Goal: Information Seeking & Learning: Check status

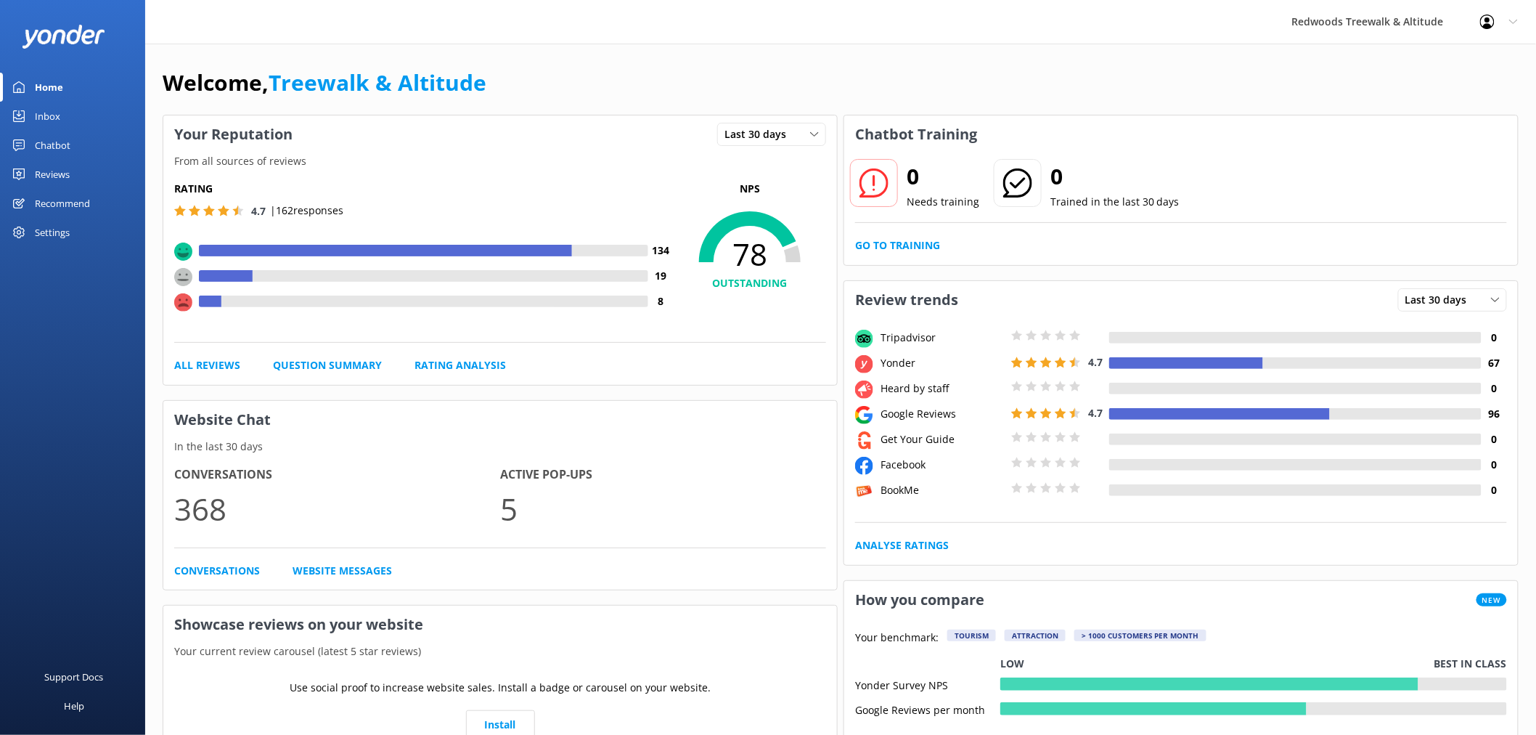
click at [76, 170] on link "Reviews" at bounding box center [72, 174] width 145 height 29
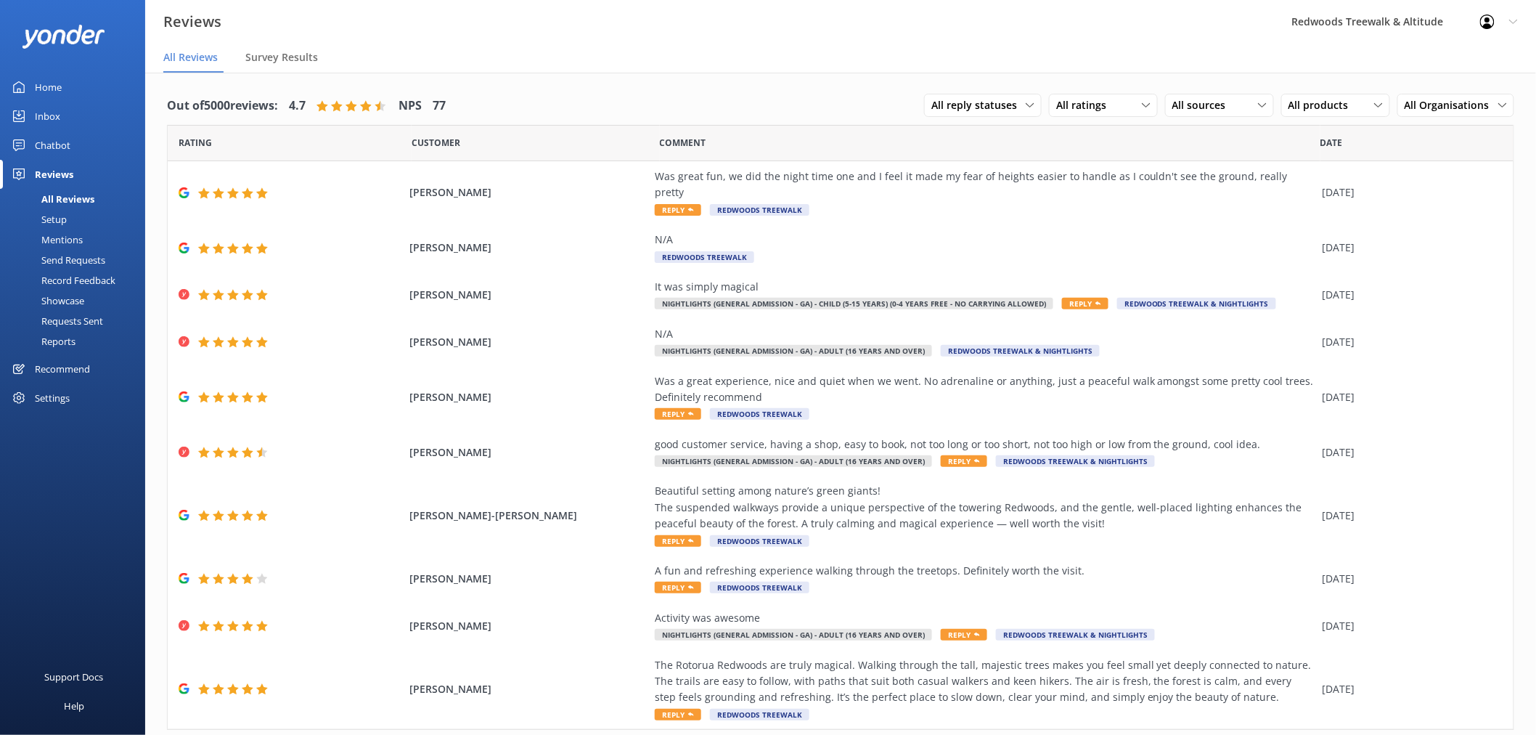
click at [71, 117] on link "Inbox" at bounding box center [72, 116] width 145 height 29
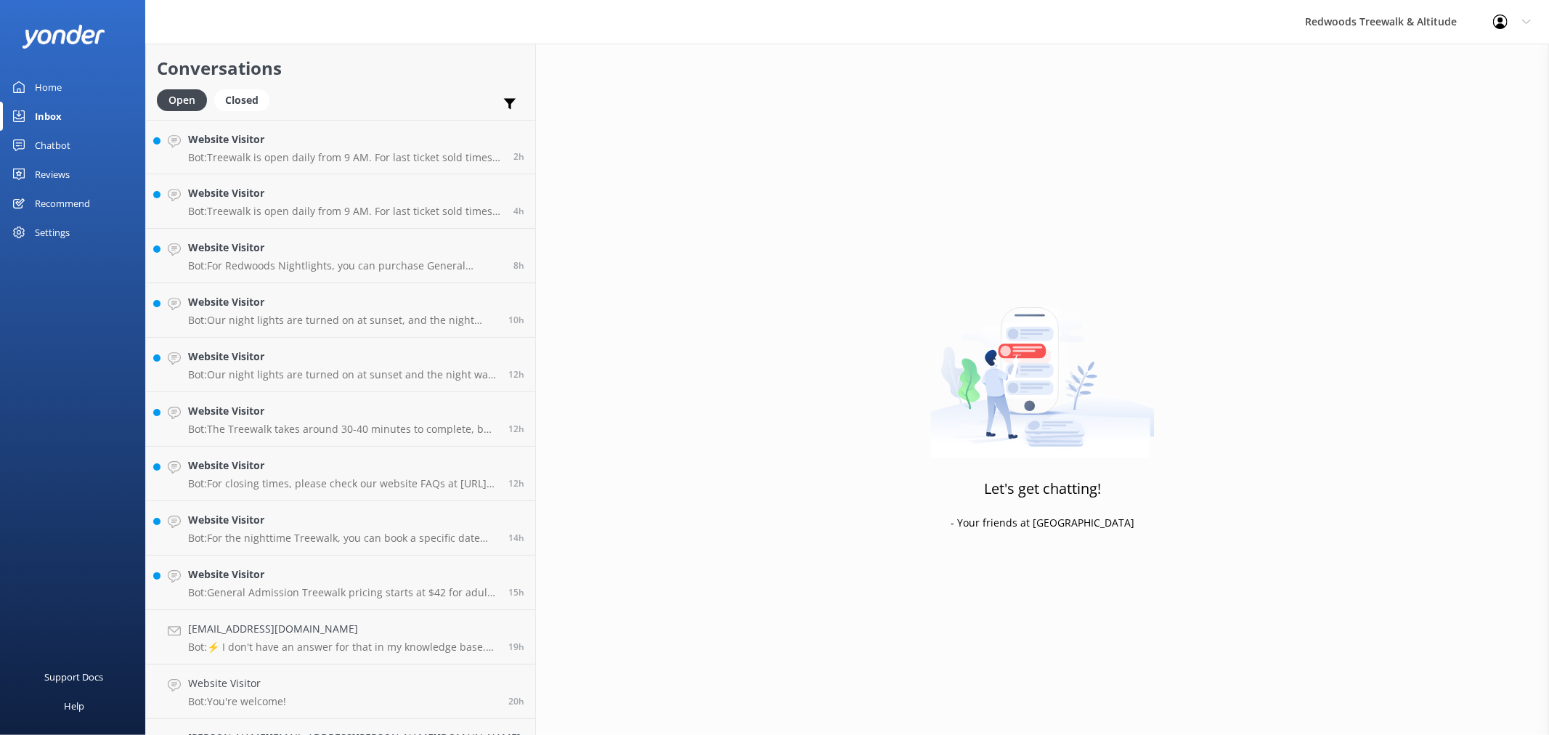
click at [48, 87] on div "Home" at bounding box center [48, 87] width 27 height 29
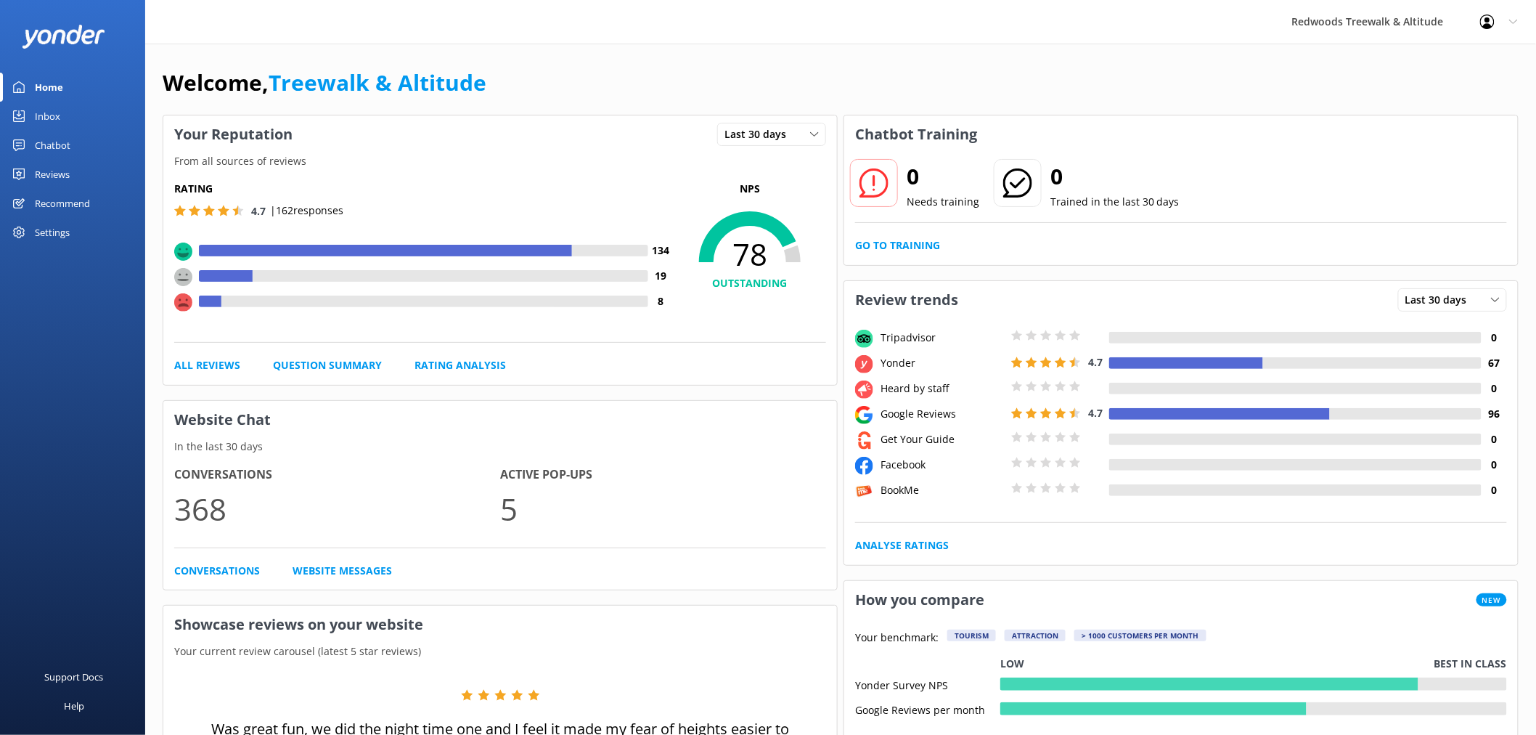
drag, startPoint x: 63, startPoint y: 169, endPoint x: 62, endPoint y: 106, distance: 63.2
click at [63, 169] on div "Reviews" at bounding box center [52, 174] width 35 height 29
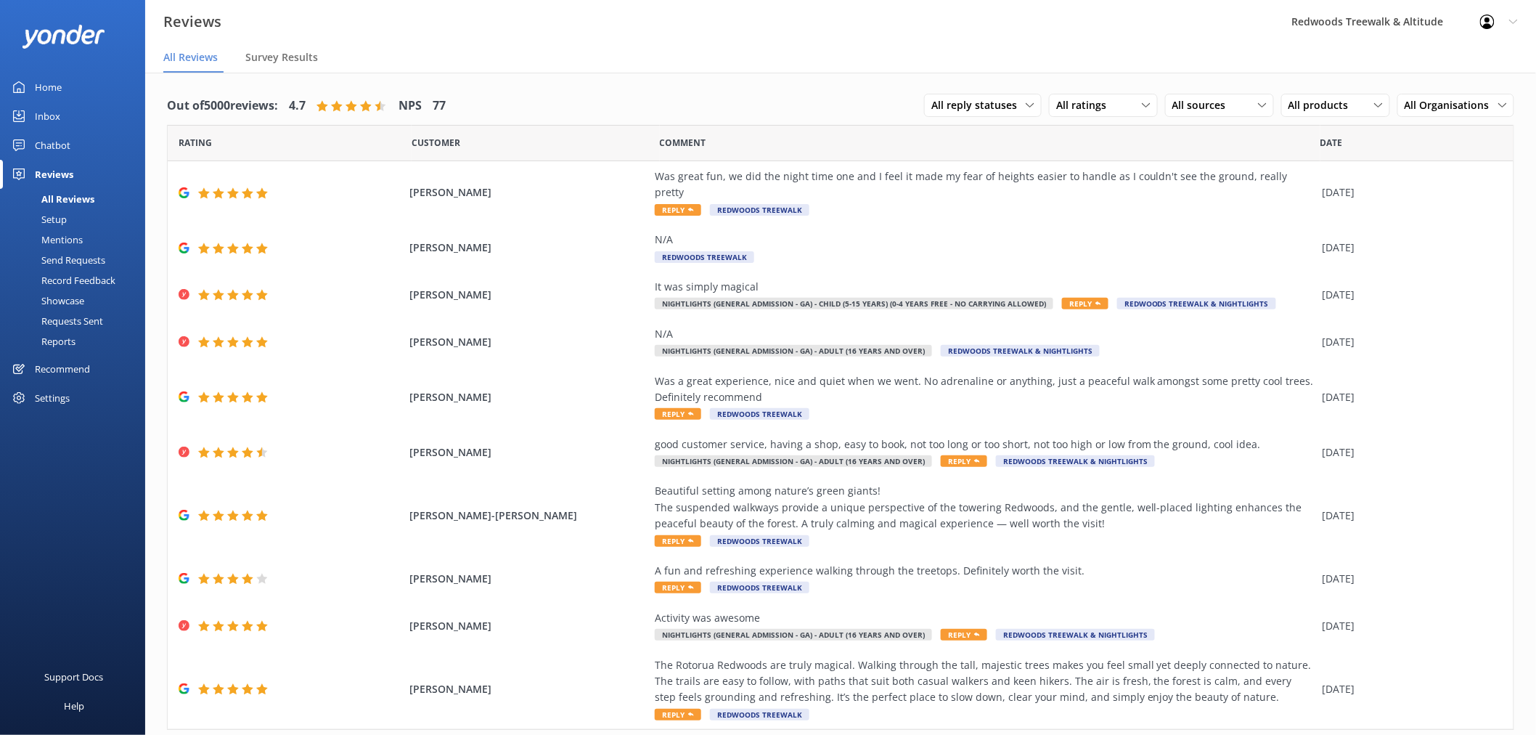
click at [68, 91] on link "Home" at bounding box center [72, 87] width 145 height 29
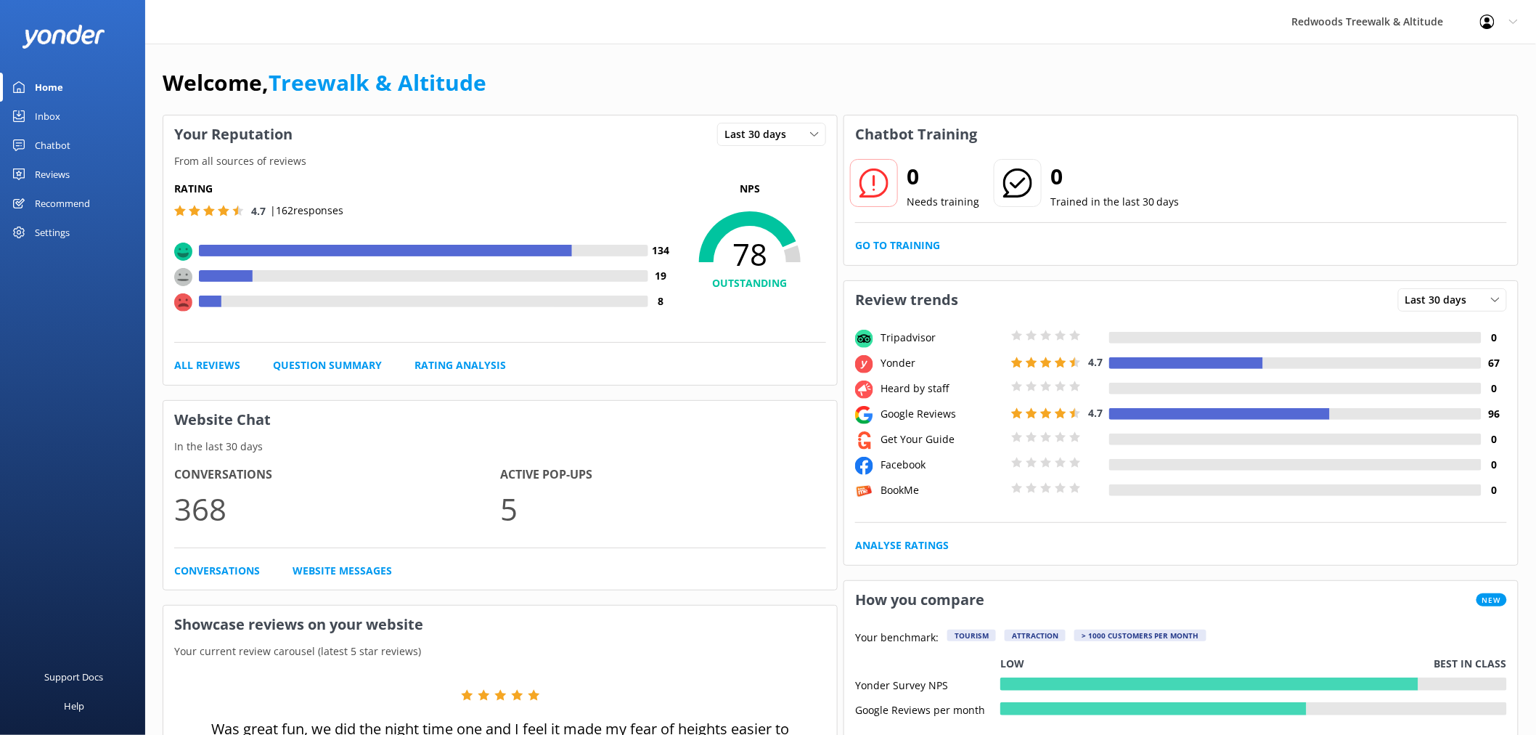
click at [86, 166] on link "Reviews" at bounding box center [72, 174] width 145 height 29
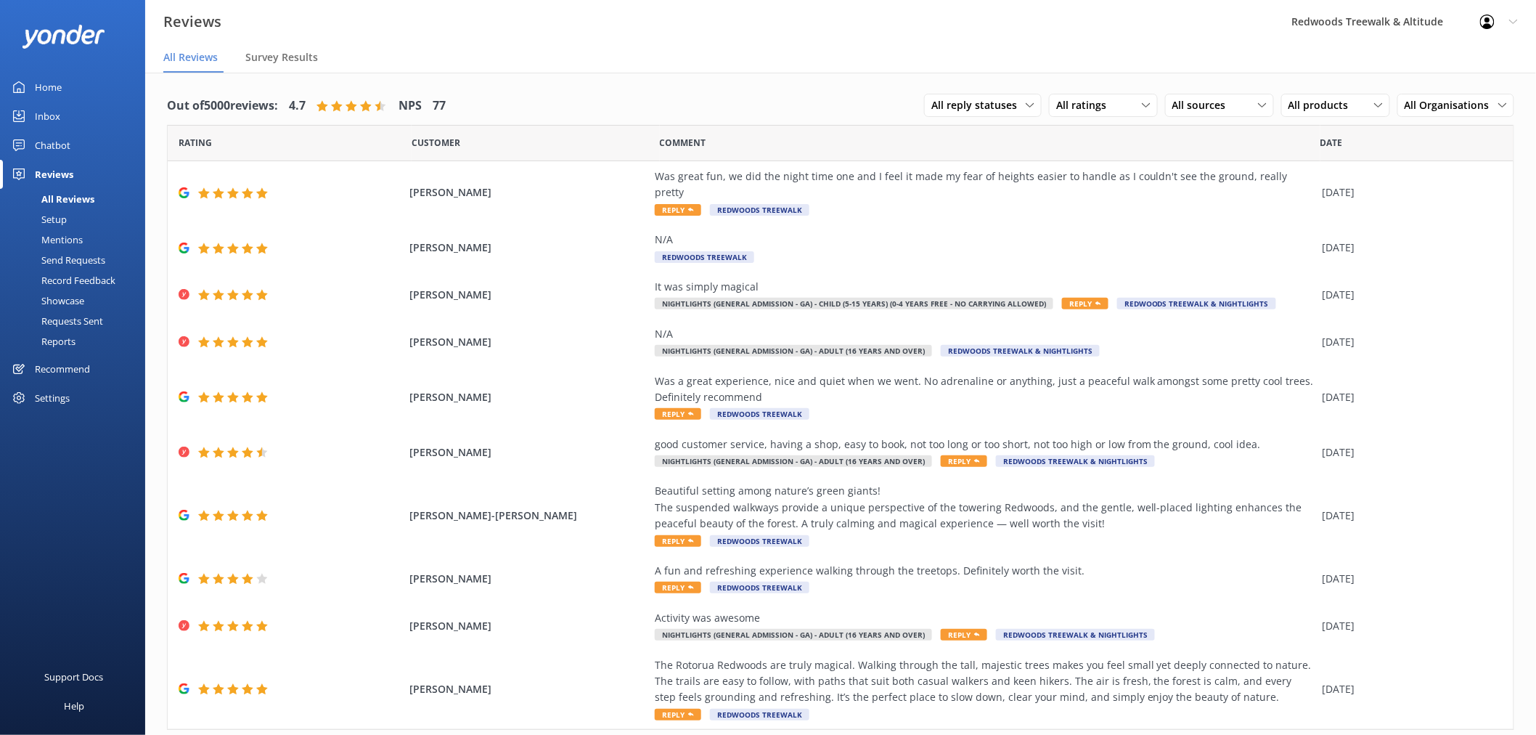
click at [73, 119] on link "Inbox" at bounding box center [72, 116] width 145 height 29
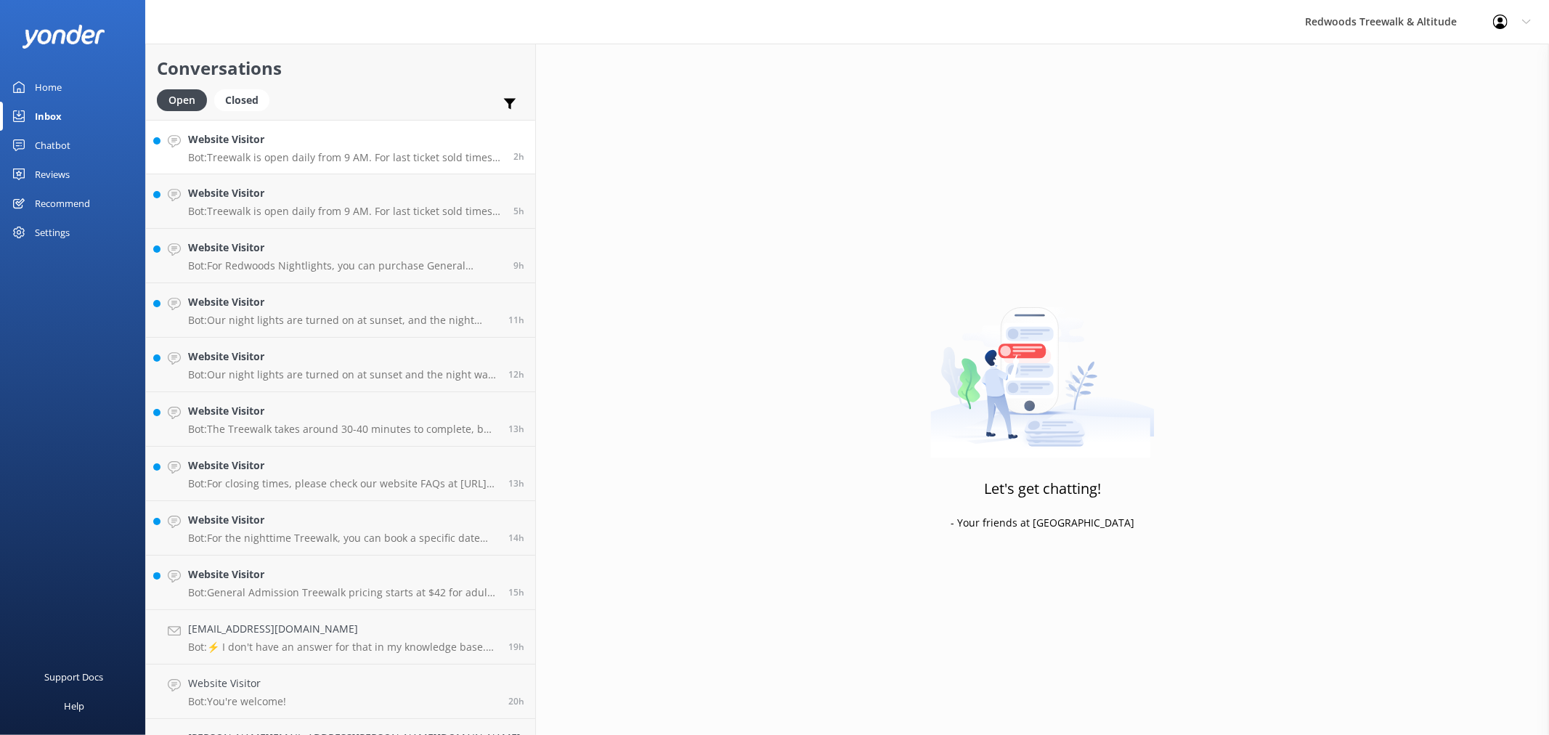
click at [321, 158] on p "Bot: Treewalk is open daily from 9 AM. For last ticket sold times, please check…" at bounding box center [345, 157] width 314 height 13
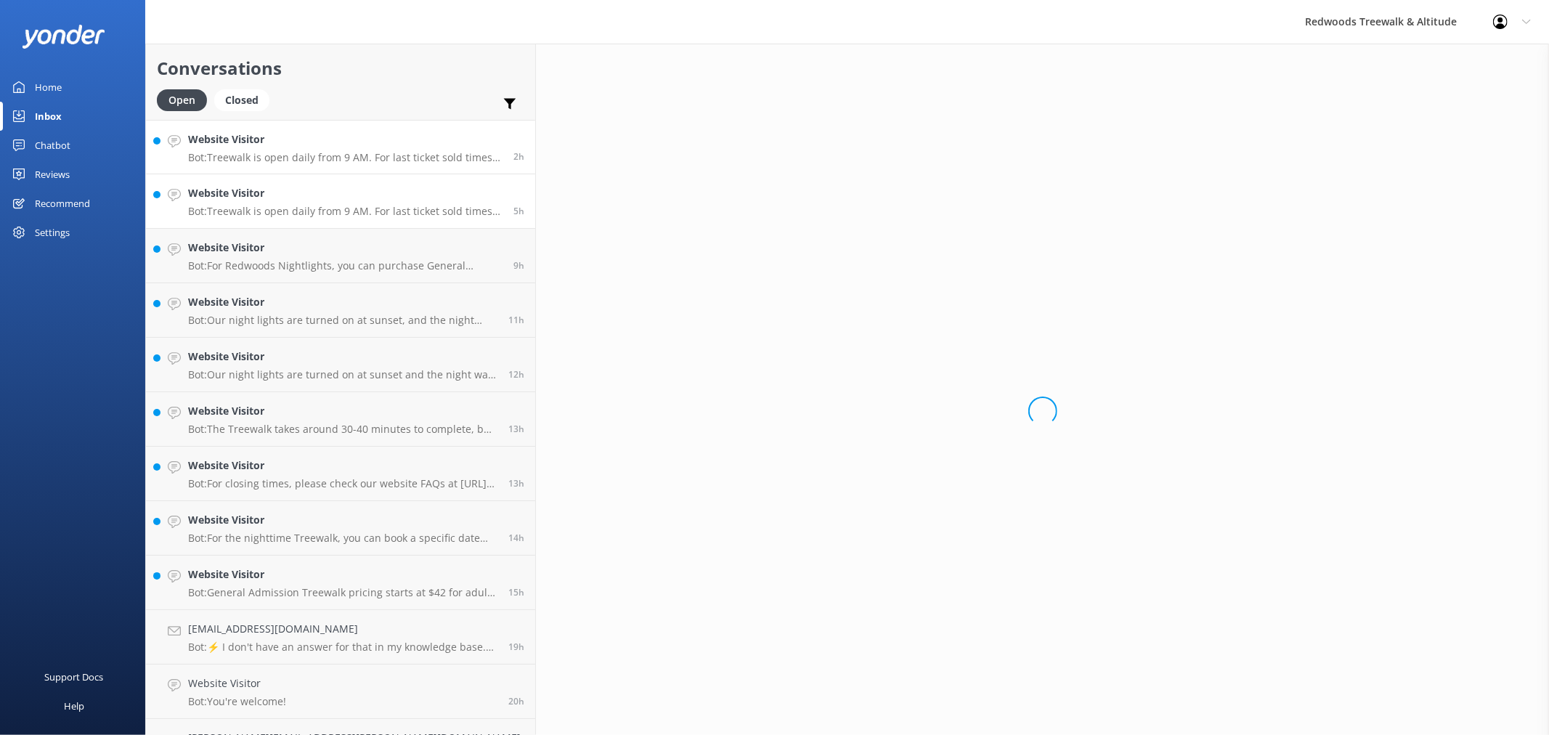
click at [308, 193] on h4 "Website Visitor" at bounding box center [345, 193] width 314 height 16
click at [305, 229] on link "Website Visitor Bot: For Redwoods Nightlights, you can purchase General Admissi…" at bounding box center [340, 256] width 389 height 54
click at [301, 282] on link "Website Visitor Bot: For Redwoods Nightlights, you can purchase General Admissi…" at bounding box center [340, 256] width 389 height 54
click at [303, 351] on h4 "Website Visitor" at bounding box center [342, 357] width 309 height 16
click at [302, 386] on link "Website Visitor Bot: Our night lights are turned on at sunset and the night wal…" at bounding box center [340, 365] width 389 height 54
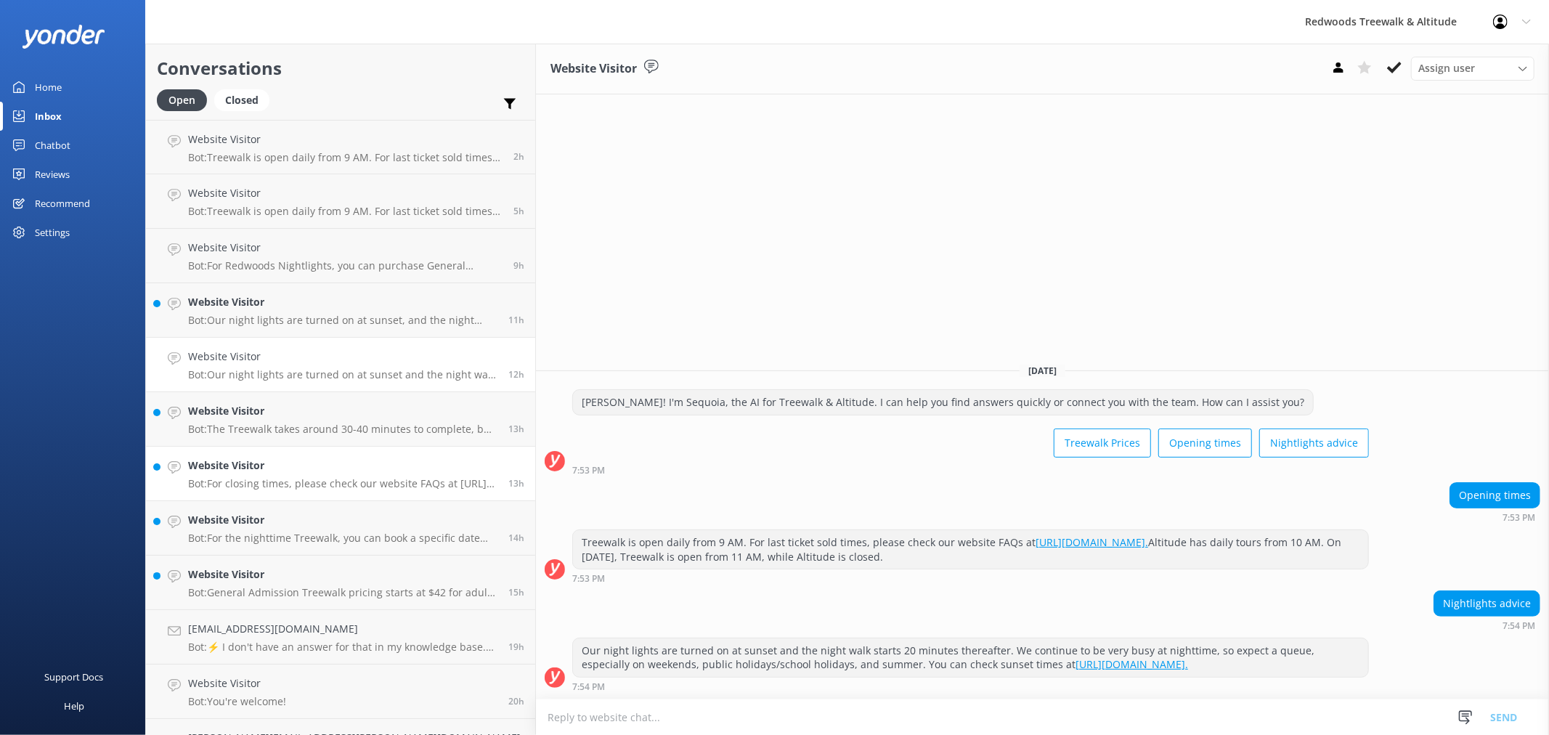
click at [301, 448] on link "Website Visitor Bot: For closing times, please check our website FAQs at [URL][…" at bounding box center [340, 474] width 389 height 54
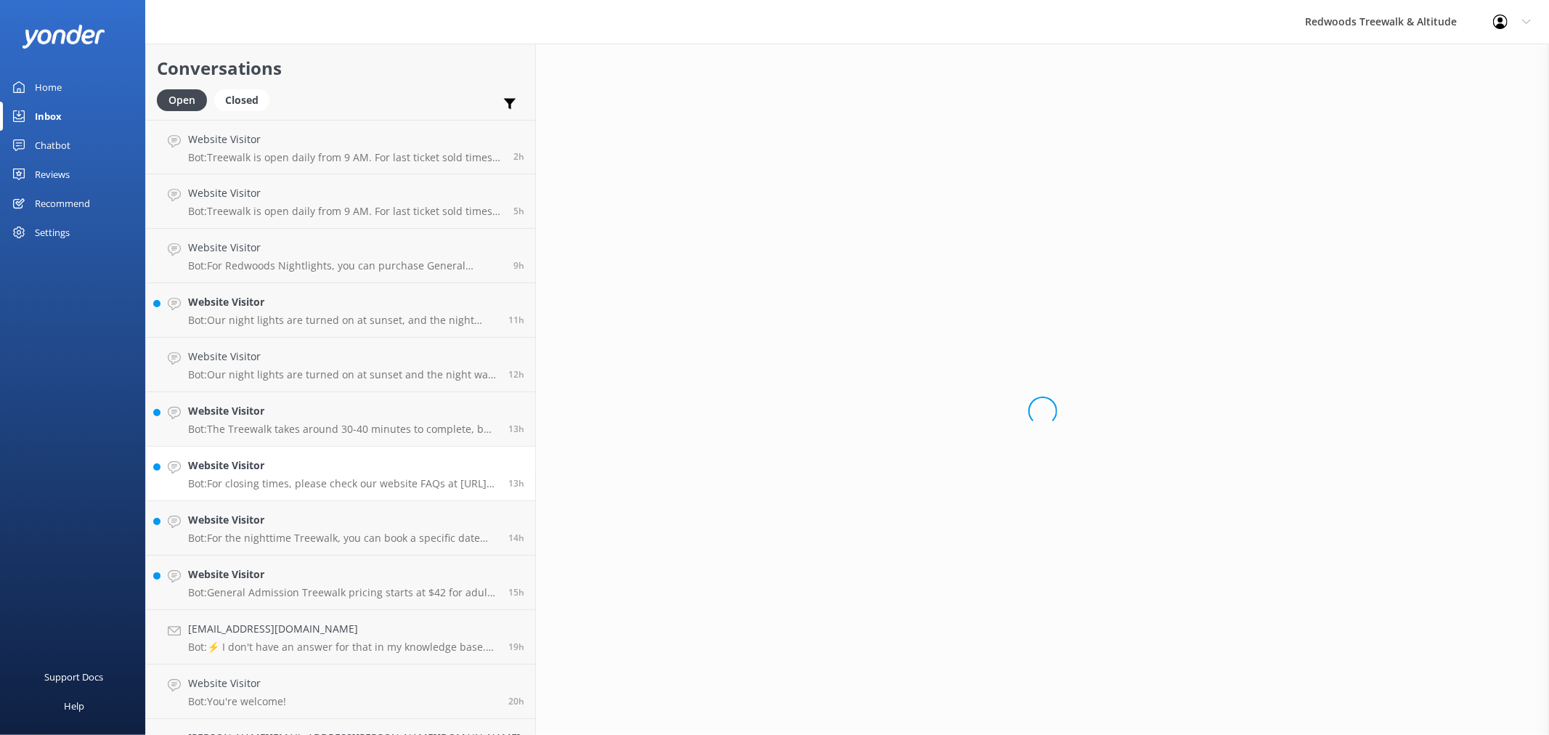
click at [292, 494] on link "Website Visitor Bot: For closing times, please check our website FAQs at [URL][…" at bounding box center [340, 474] width 389 height 54
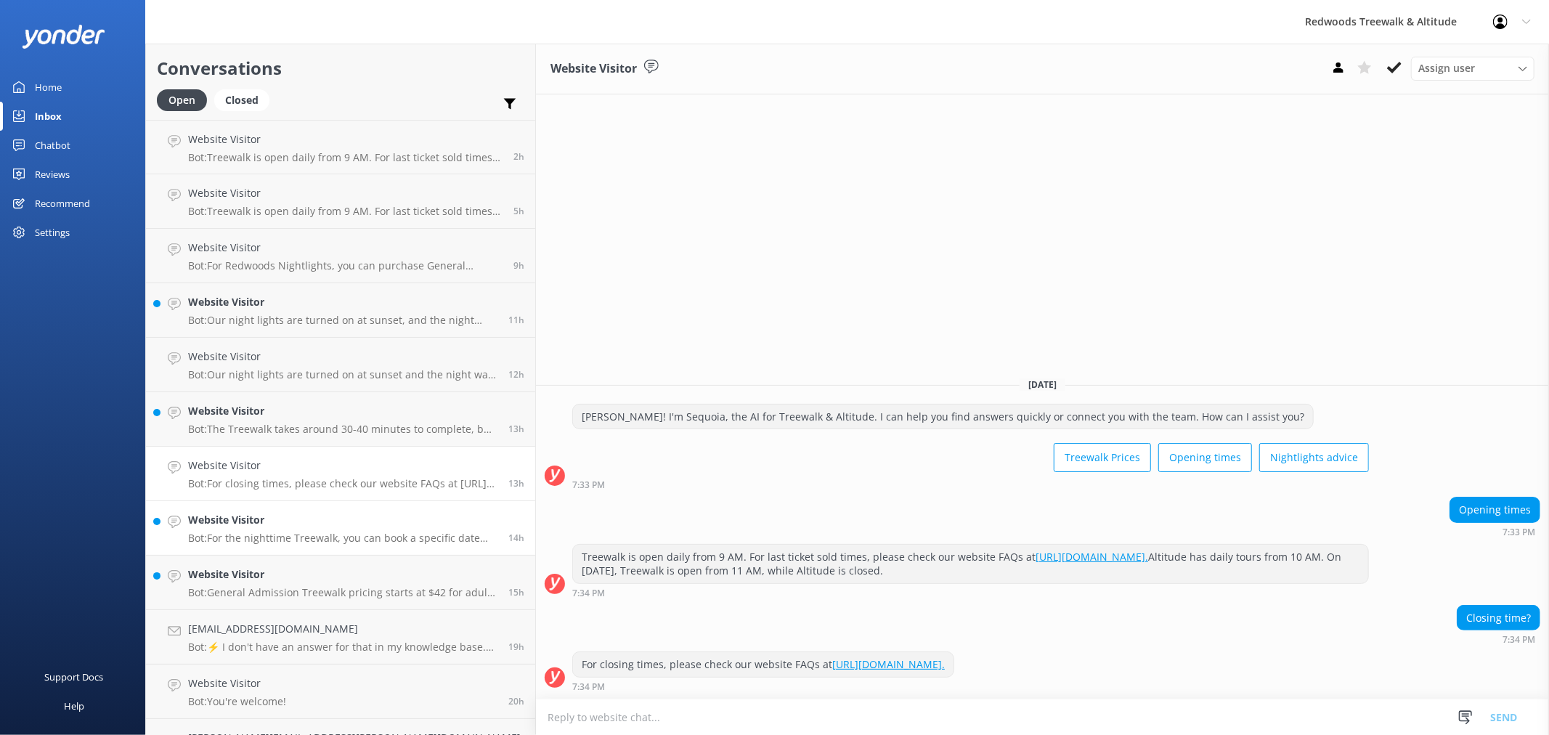
click at [284, 540] on p "Bot: For the nighttime Treewalk, you can book a specific date and time with a F…" at bounding box center [342, 538] width 309 height 13
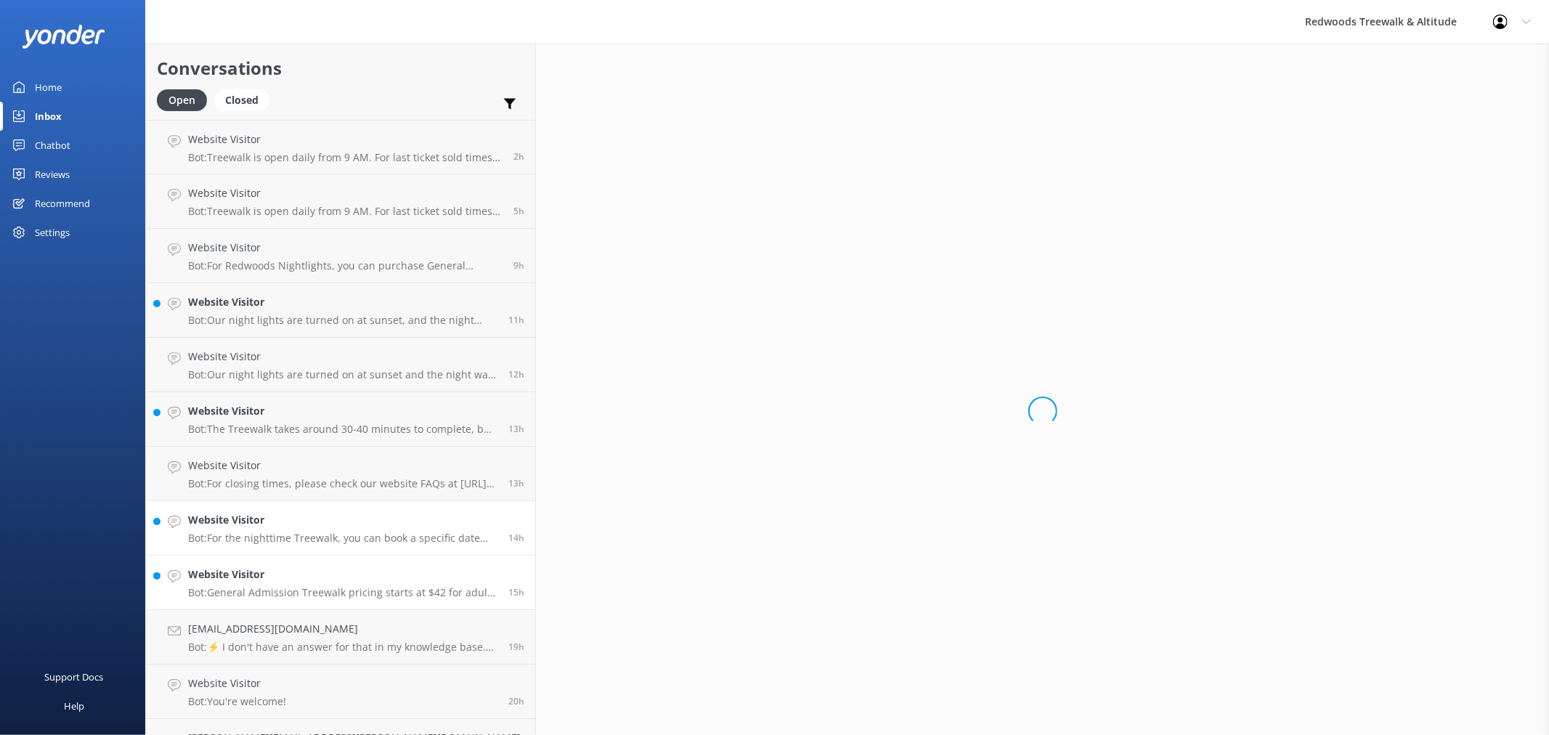
click at [269, 584] on div "Website Visitor Bot: General Admission Treewalk pricing starts at $42 for adult…" at bounding box center [342, 582] width 309 height 32
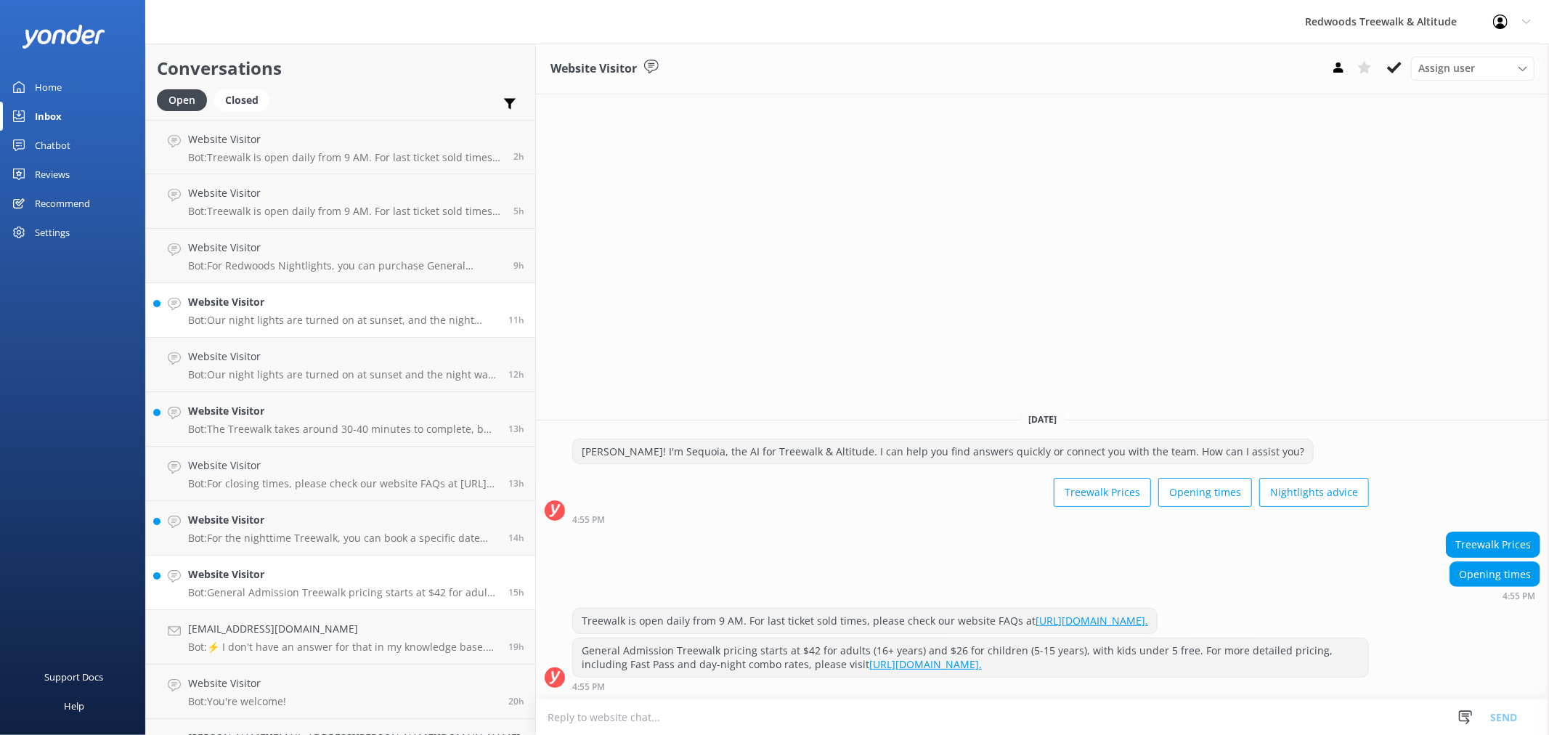
click at [298, 286] on link "Website Visitor Bot: Our night lights are turned on at sunset, and the night wa…" at bounding box center [340, 310] width 389 height 54
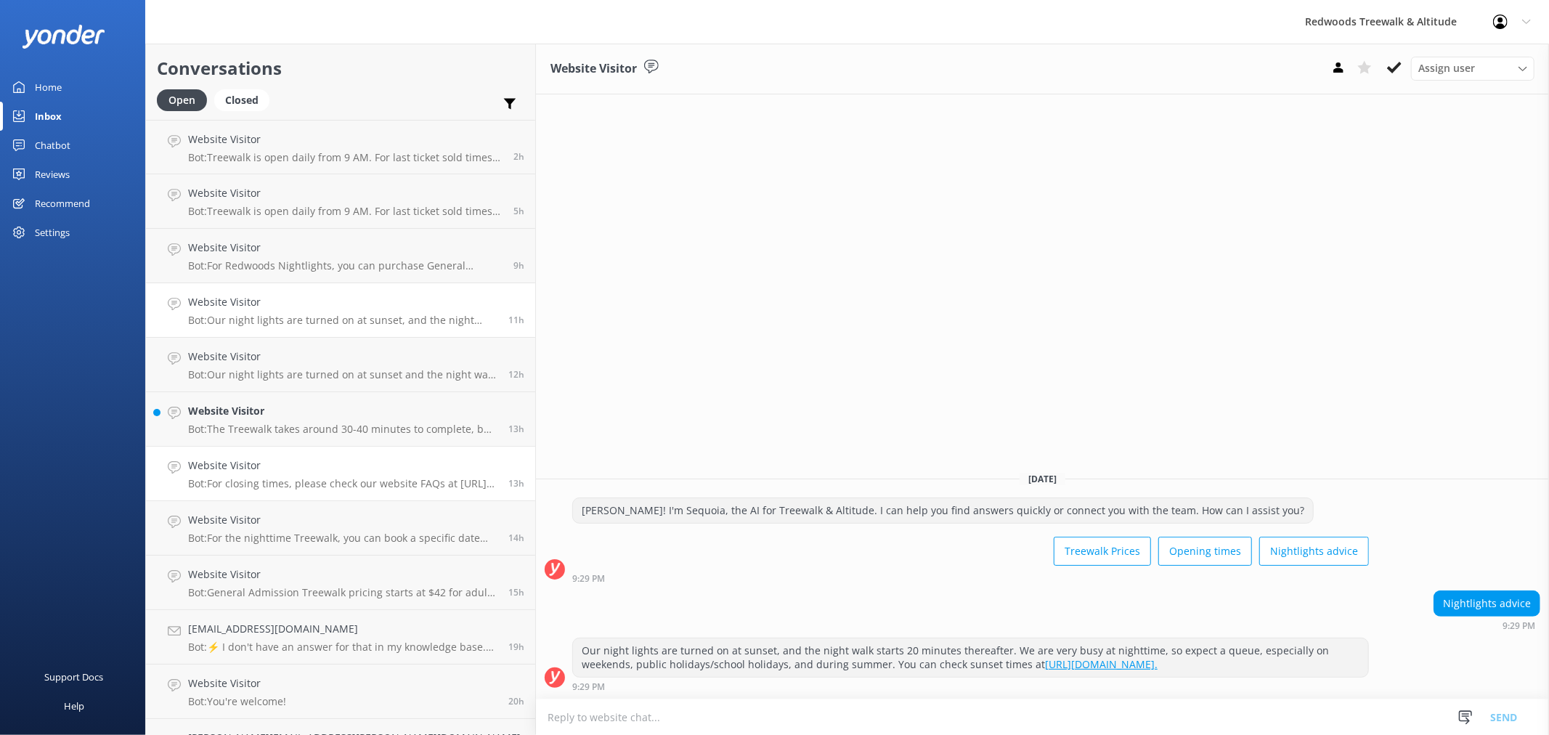
click at [280, 472] on h4 "Website Visitor" at bounding box center [342, 465] width 309 height 16
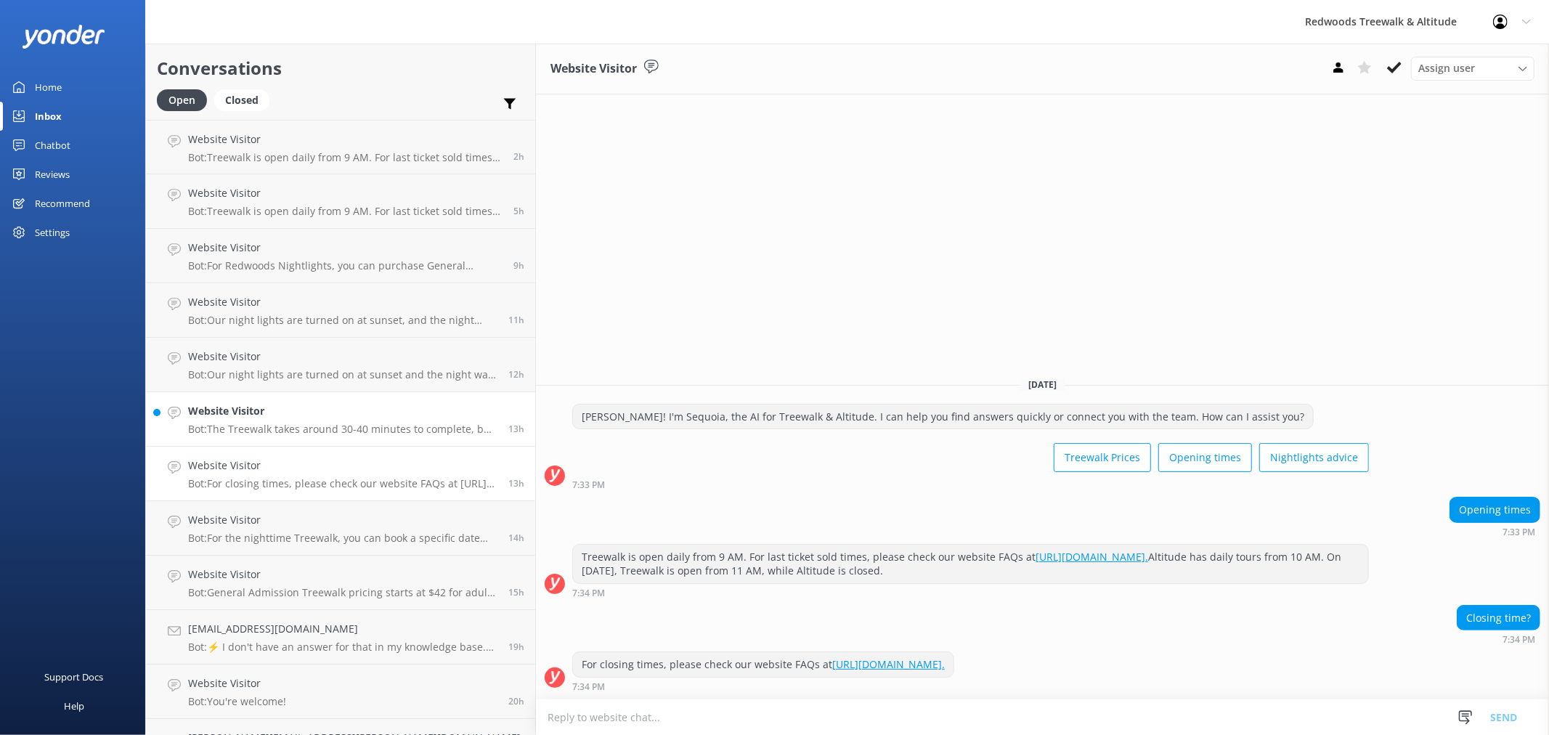
click at [280, 434] on p "Bot: The Treewalk takes around 30-40 minutes to complete, but you can take as l…" at bounding box center [342, 429] width 309 height 13
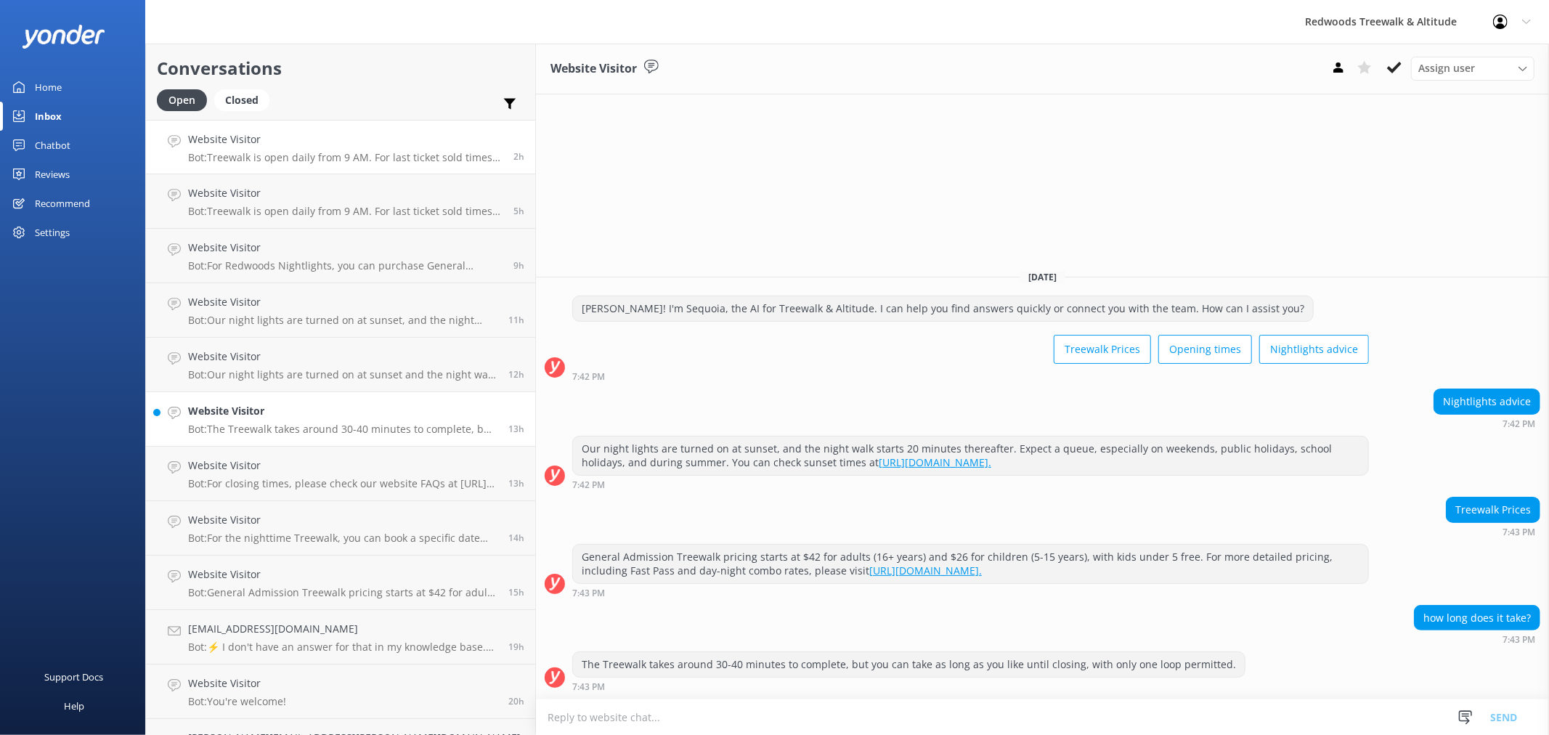
click at [301, 121] on link "Website Visitor Bot: Treewalk is open daily from 9 AM. For last ticket sold tim…" at bounding box center [340, 147] width 389 height 54
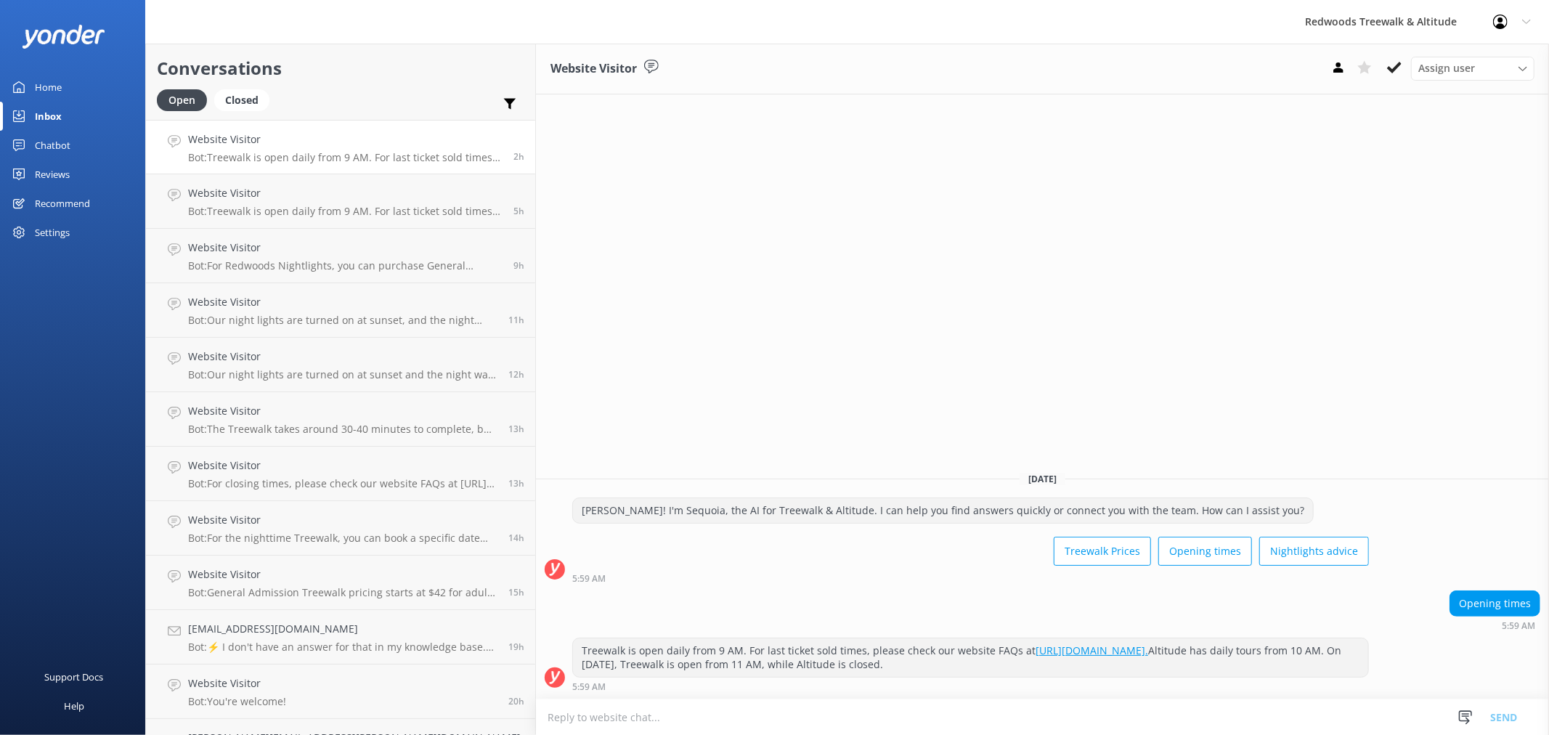
click at [63, 83] on link "Home" at bounding box center [72, 87] width 145 height 29
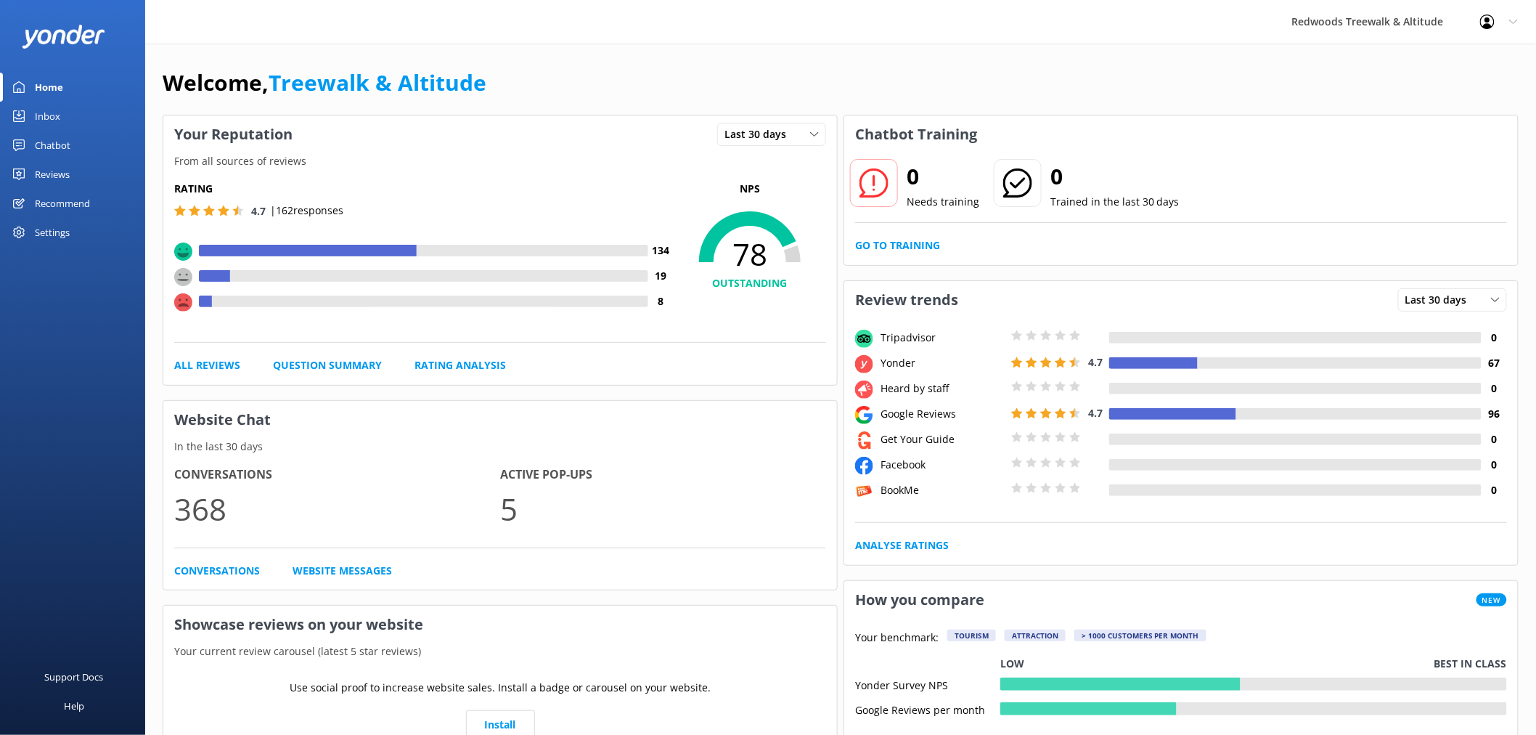
click at [81, 175] on link "Reviews" at bounding box center [72, 174] width 145 height 29
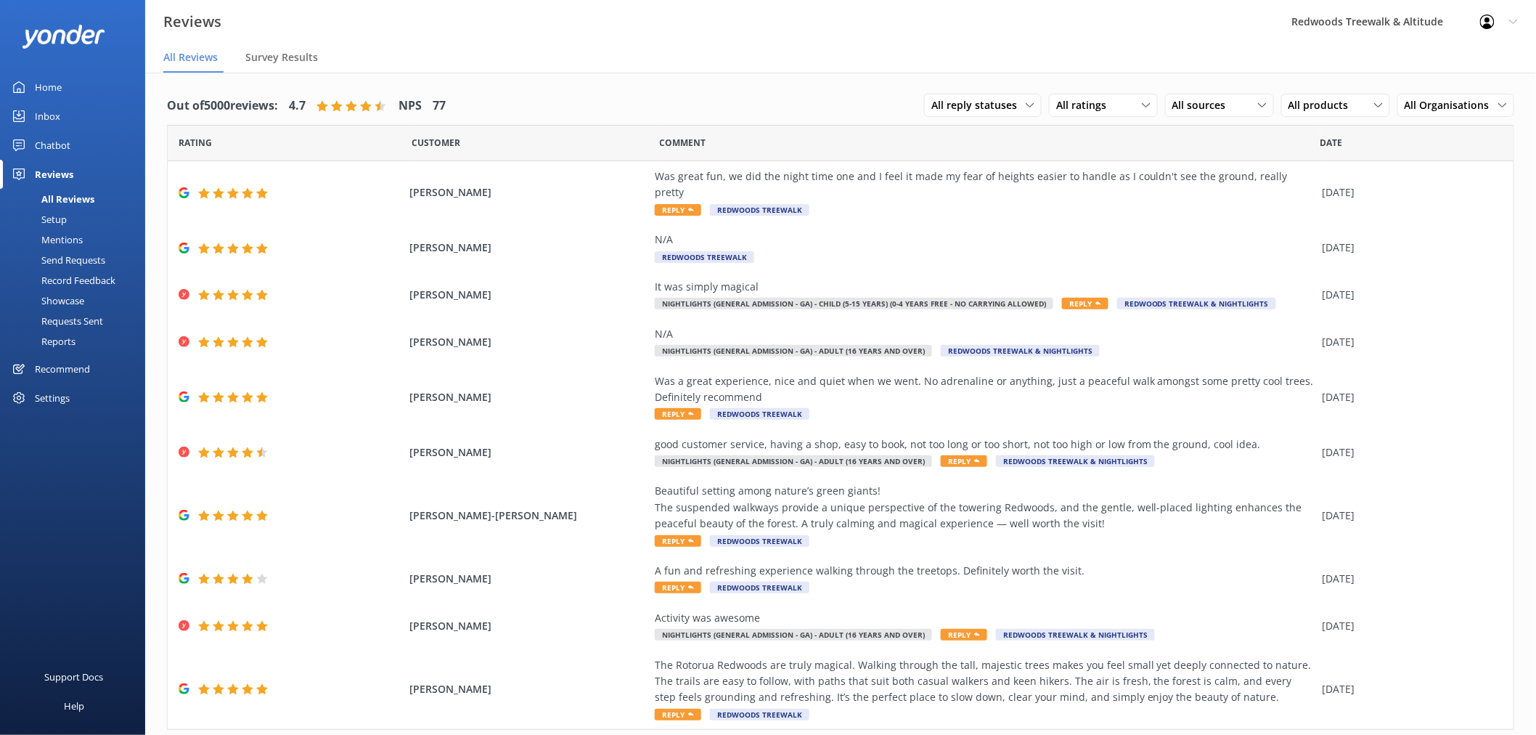
click at [81, 81] on link "Home" at bounding box center [72, 87] width 145 height 29
